Goal: Information Seeking & Learning: Learn about a topic

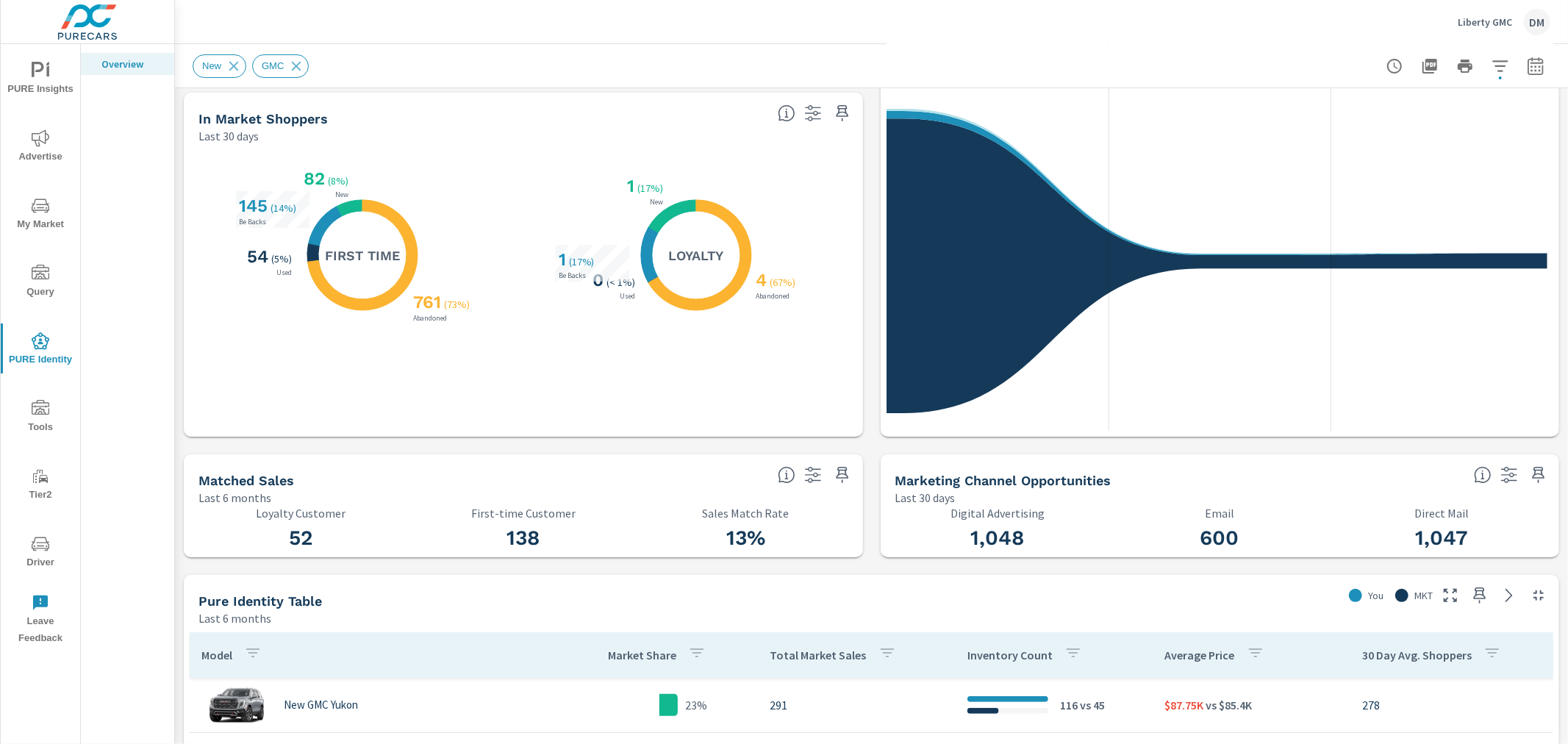
scroll to position [164, 0]
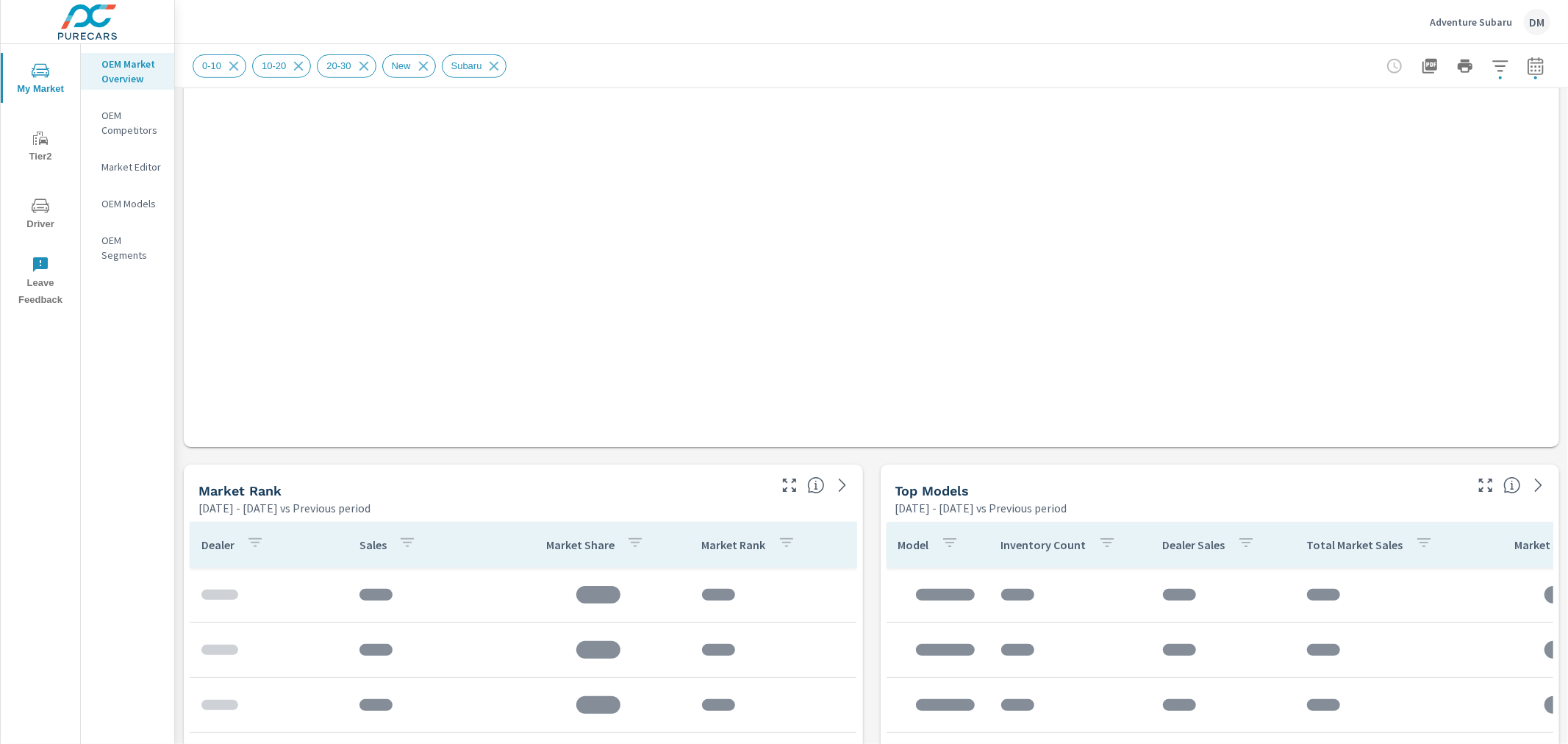
scroll to position [561, 0]
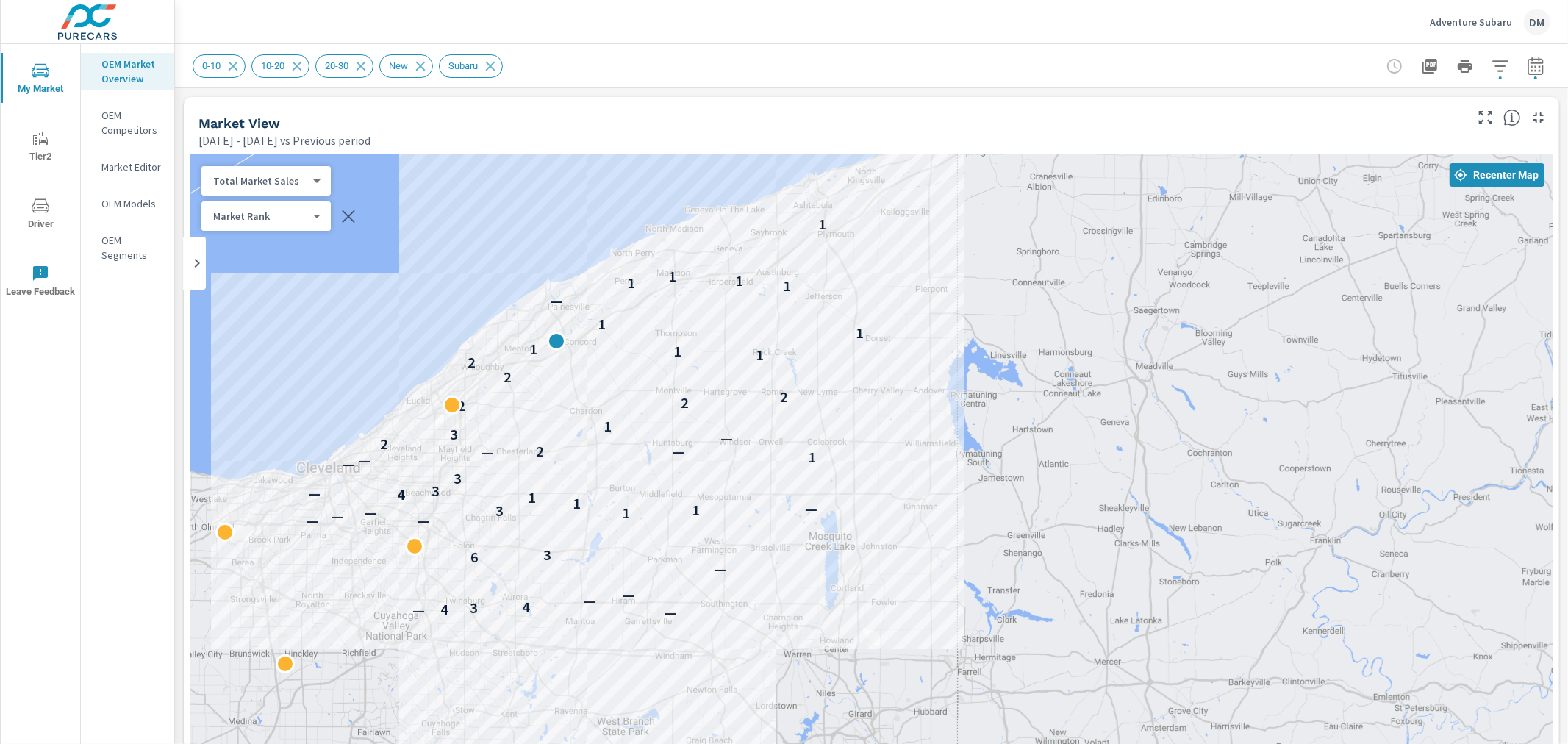
drag, startPoint x: 1287, startPoint y: 524, endPoint x: 994, endPoint y: 366, distance: 332.9
click at [994, 366] on div "— — 4 3 4 — — — 6 3 — — — 1 — 3 1 — 1 1 4 — 3 3 — — 1 — 2 — 2 — 3 1 2 2 2 2 2 1…" at bounding box center [871, 563] width 1364 height 818
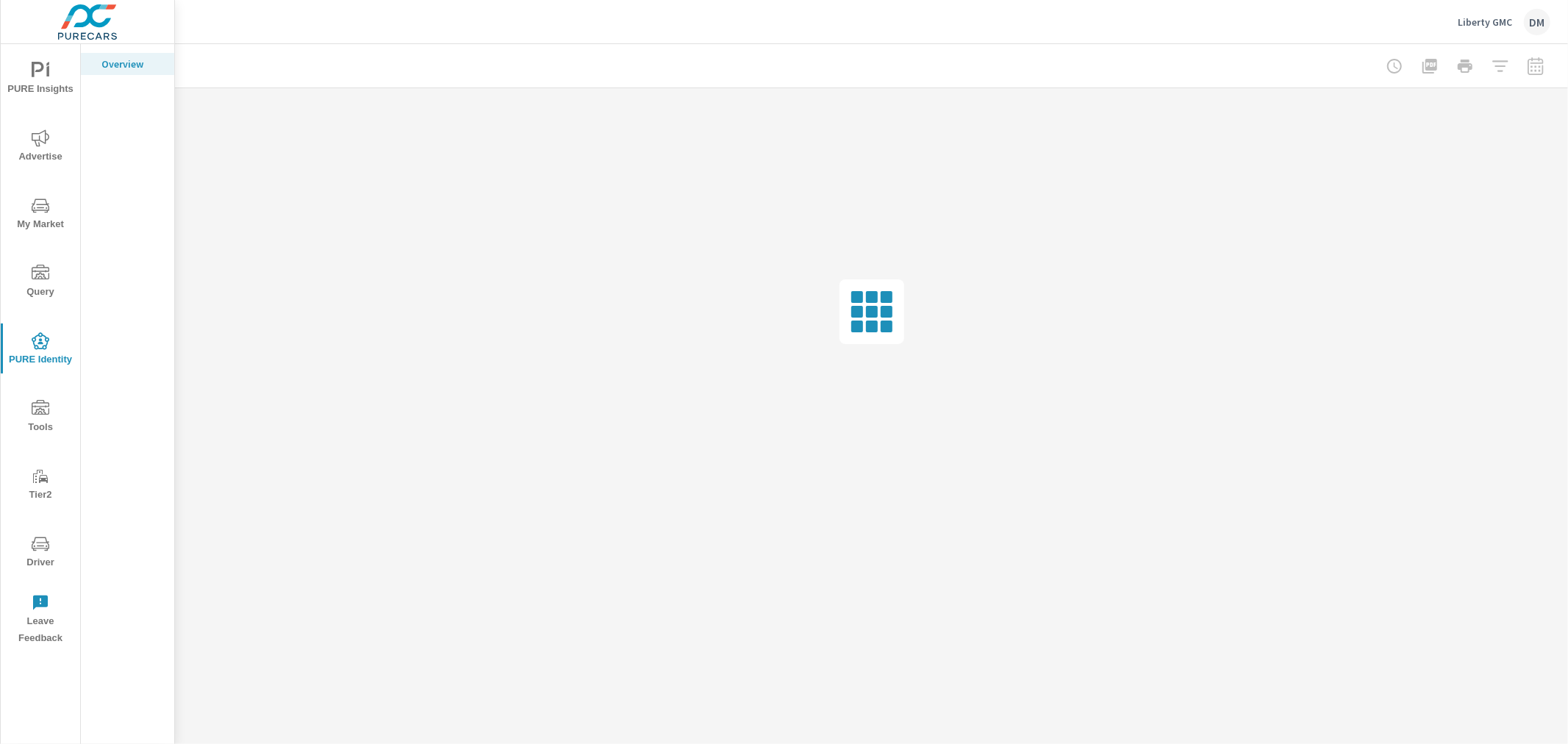
click at [46, 413] on icon "nav menu" at bounding box center [40, 408] width 17 height 15
click at [123, 135] on p "Audiences" at bounding box center [132, 138] width 61 height 15
